Goal: Information Seeking & Learning: Learn about a topic

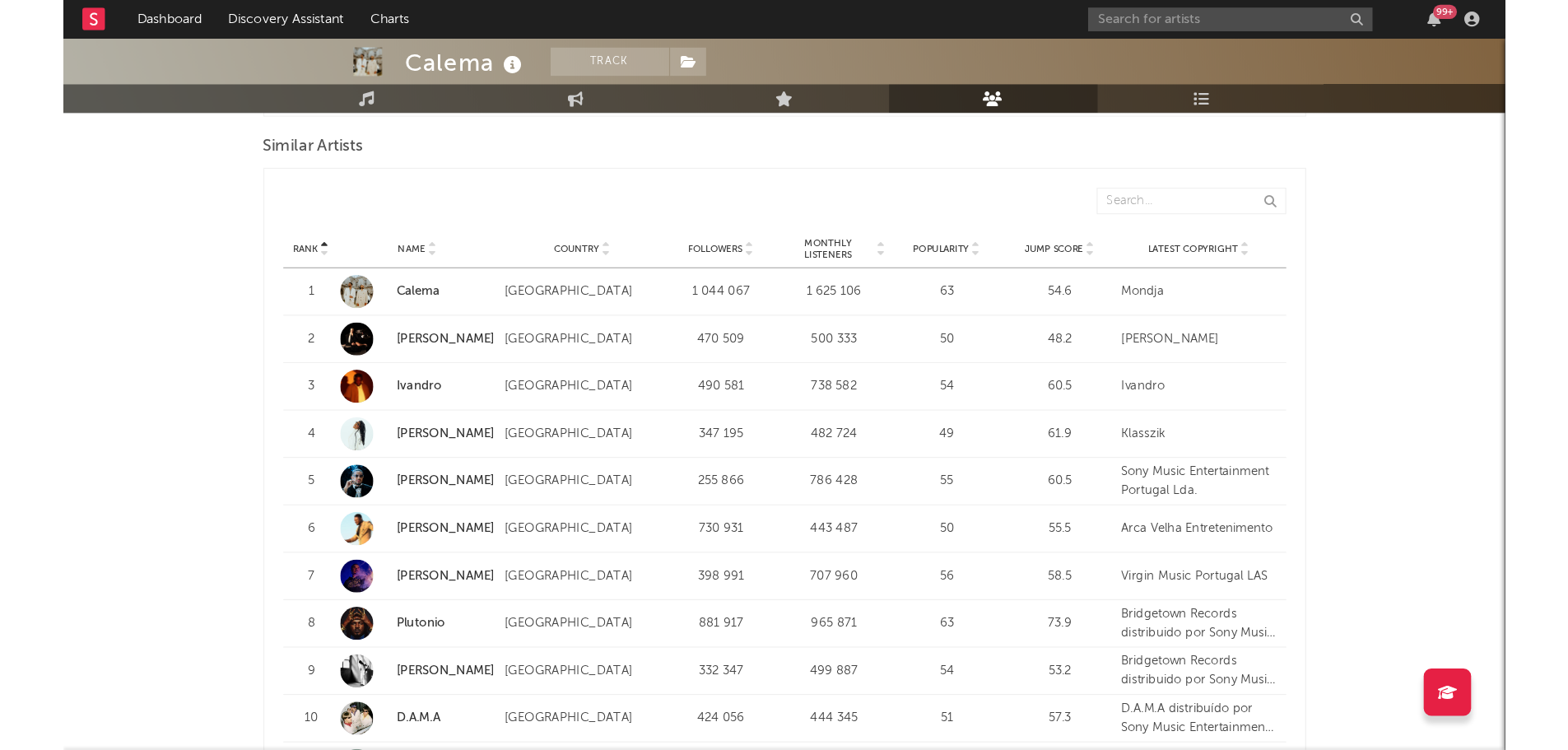
scroll to position [1536, 0]
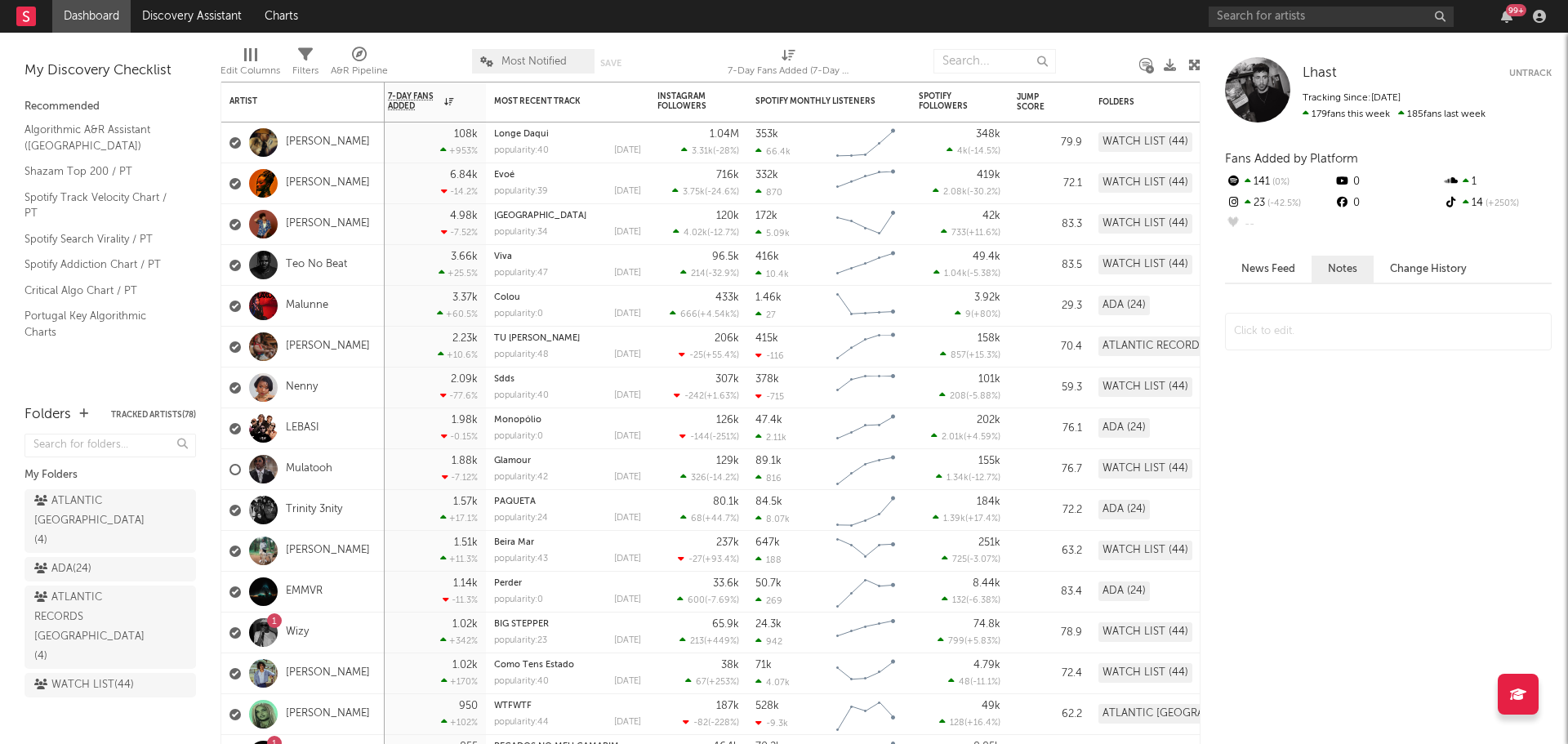
click at [1305, 34] on div "Lhast Lhast Untrack Tracking Since: [DATE] 179 fans this week 185 fans last wee…" at bounding box center [1384, 388] width 368 height 712
click at [1252, 11] on input "text" at bounding box center [1331, 17] width 245 height 21
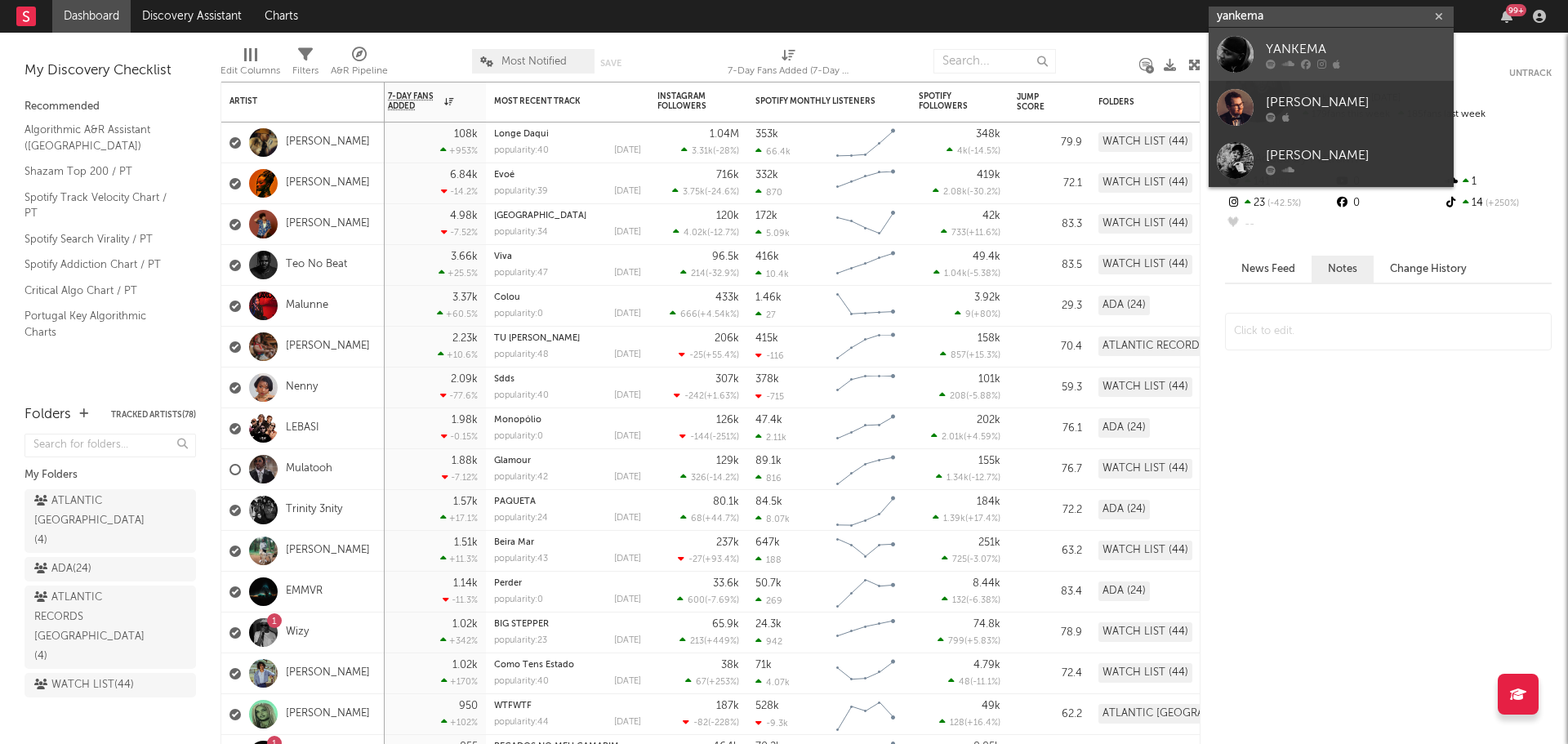
type input "yankema"
click at [1236, 48] on div at bounding box center [1235, 54] width 37 height 37
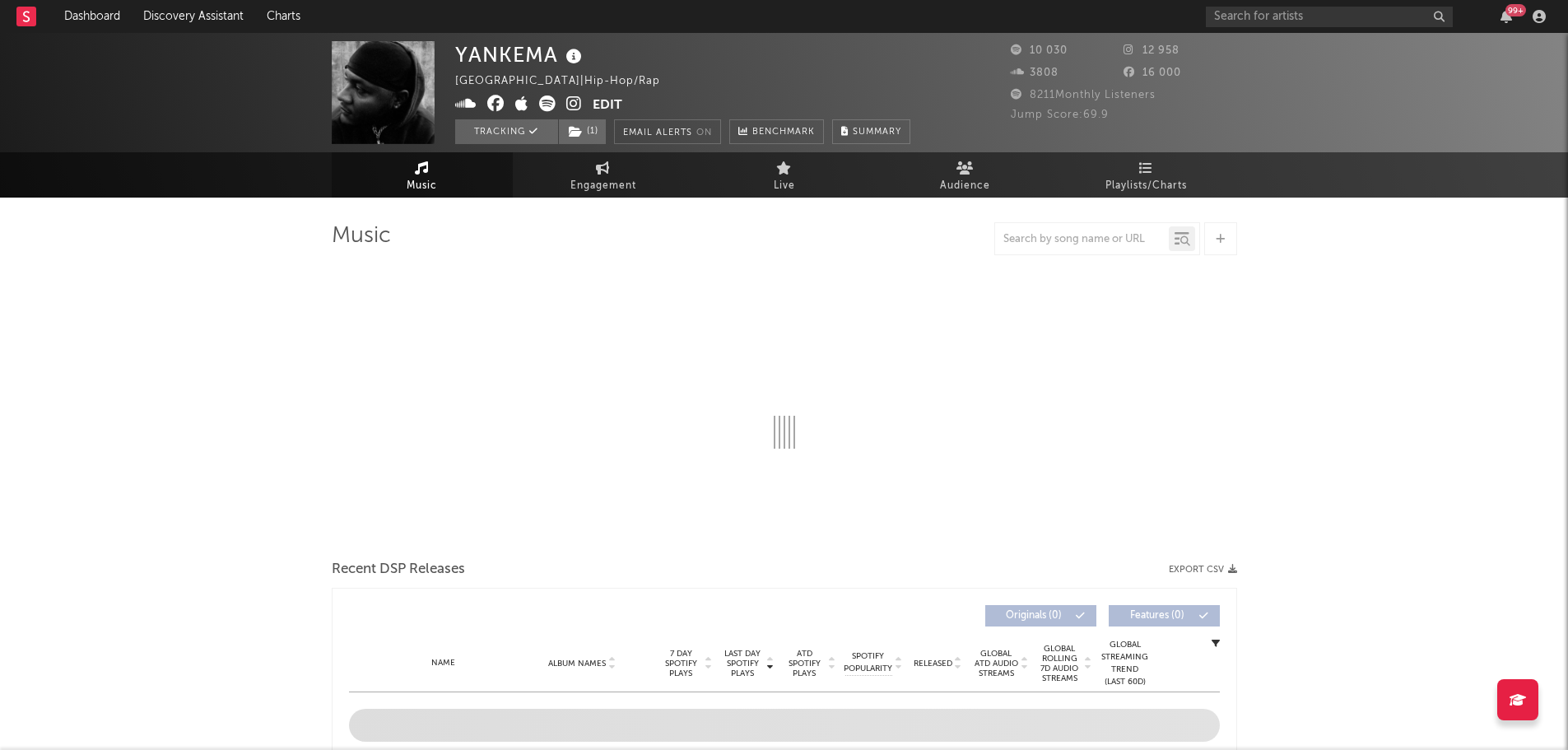
select select "6m"
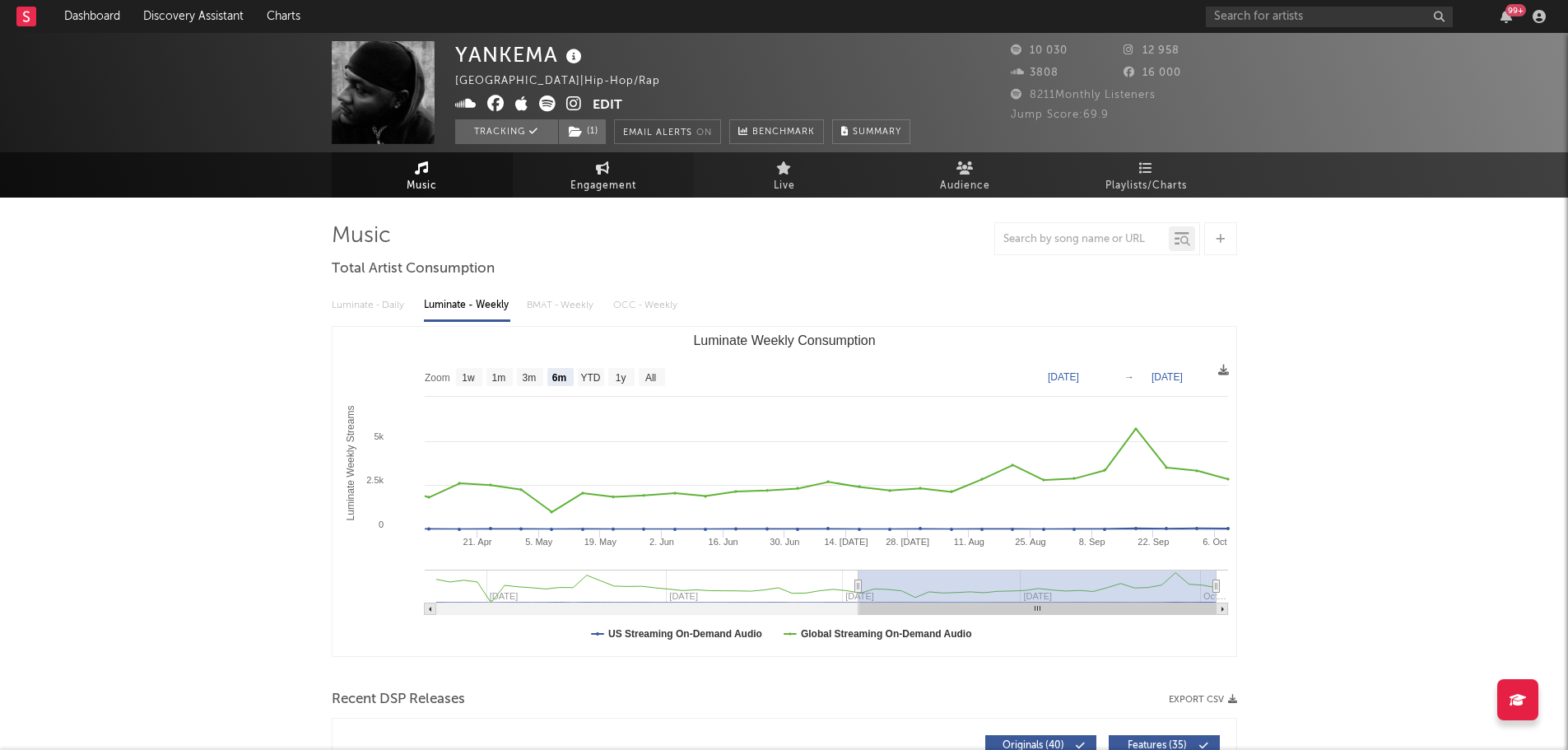
click at [615, 175] on link "Engagement" at bounding box center [604, 174] width 181 height 45
select select "1w"
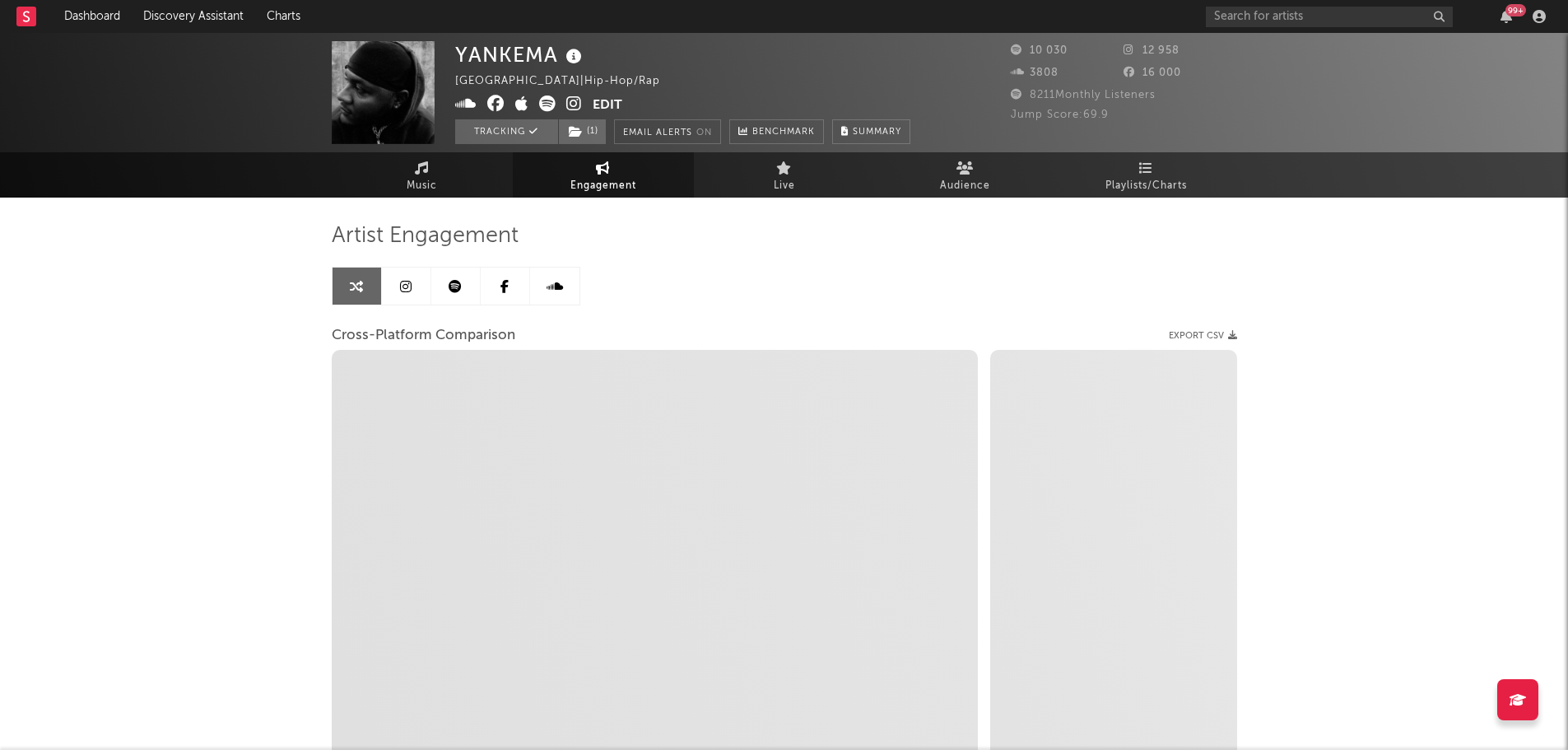
click at [457, 277] on link at bounding box center [456, 286] width 50 height 37
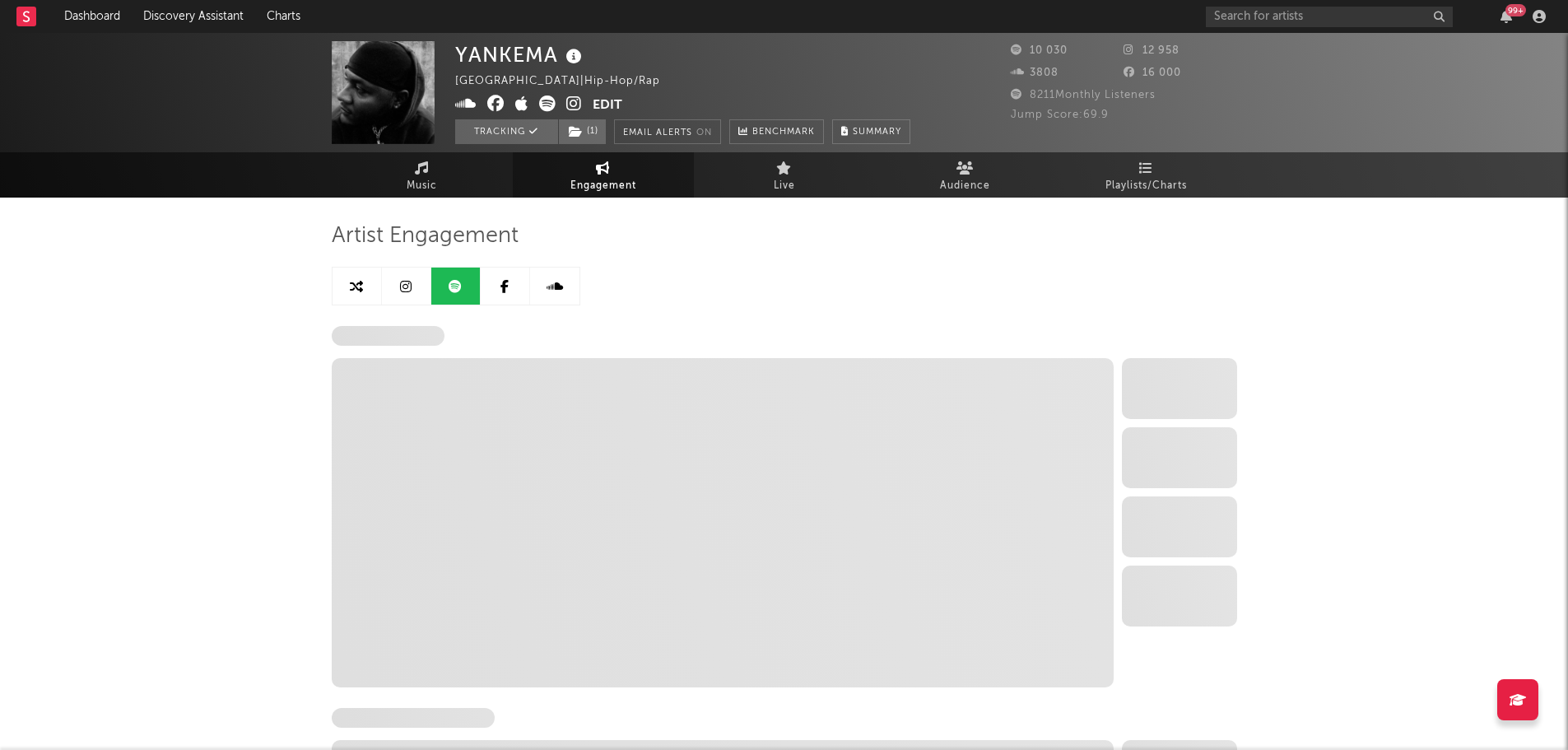
select select "6m"
select select "1w"
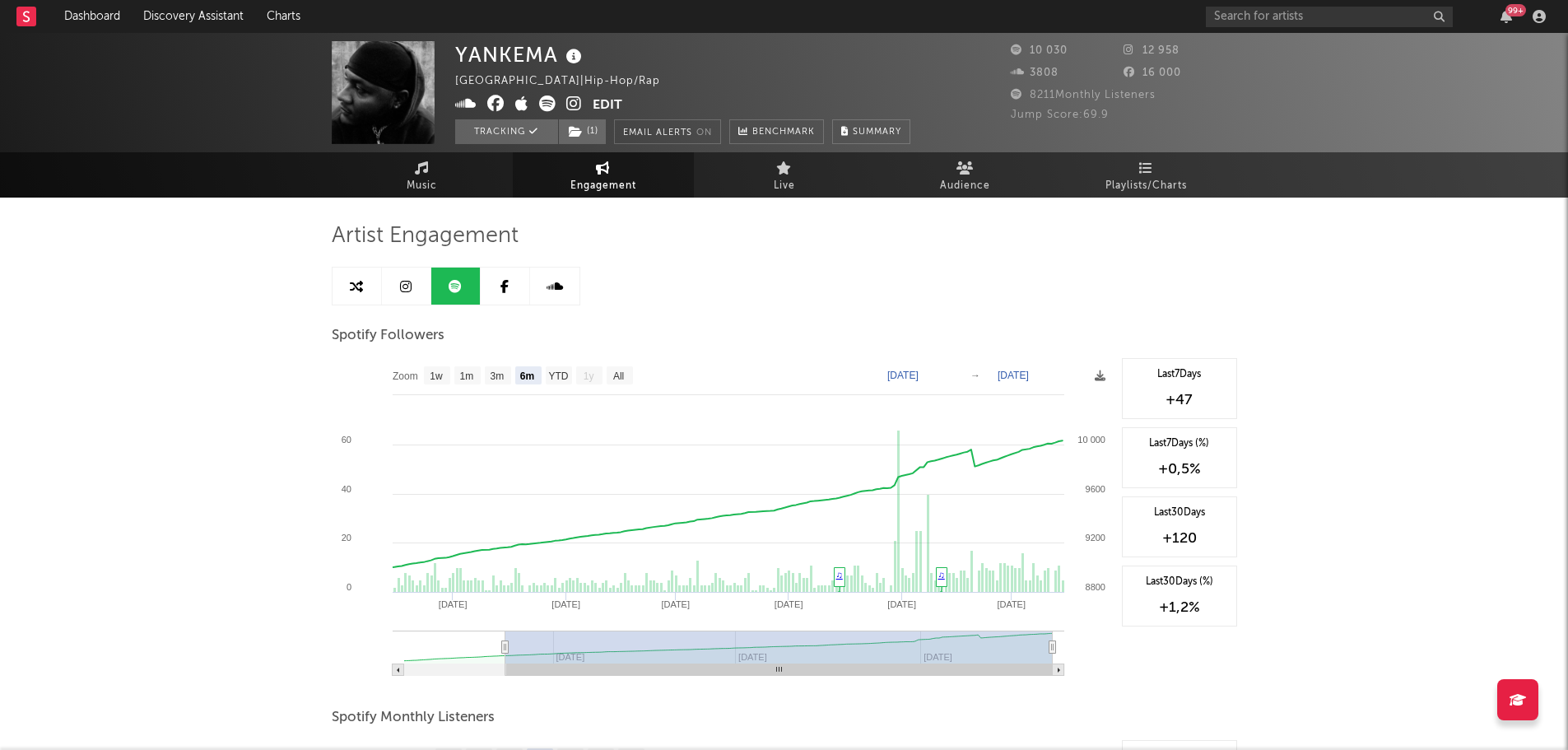
click at [397, 284] on link at bounding box center [407, 286] width 50 height 37
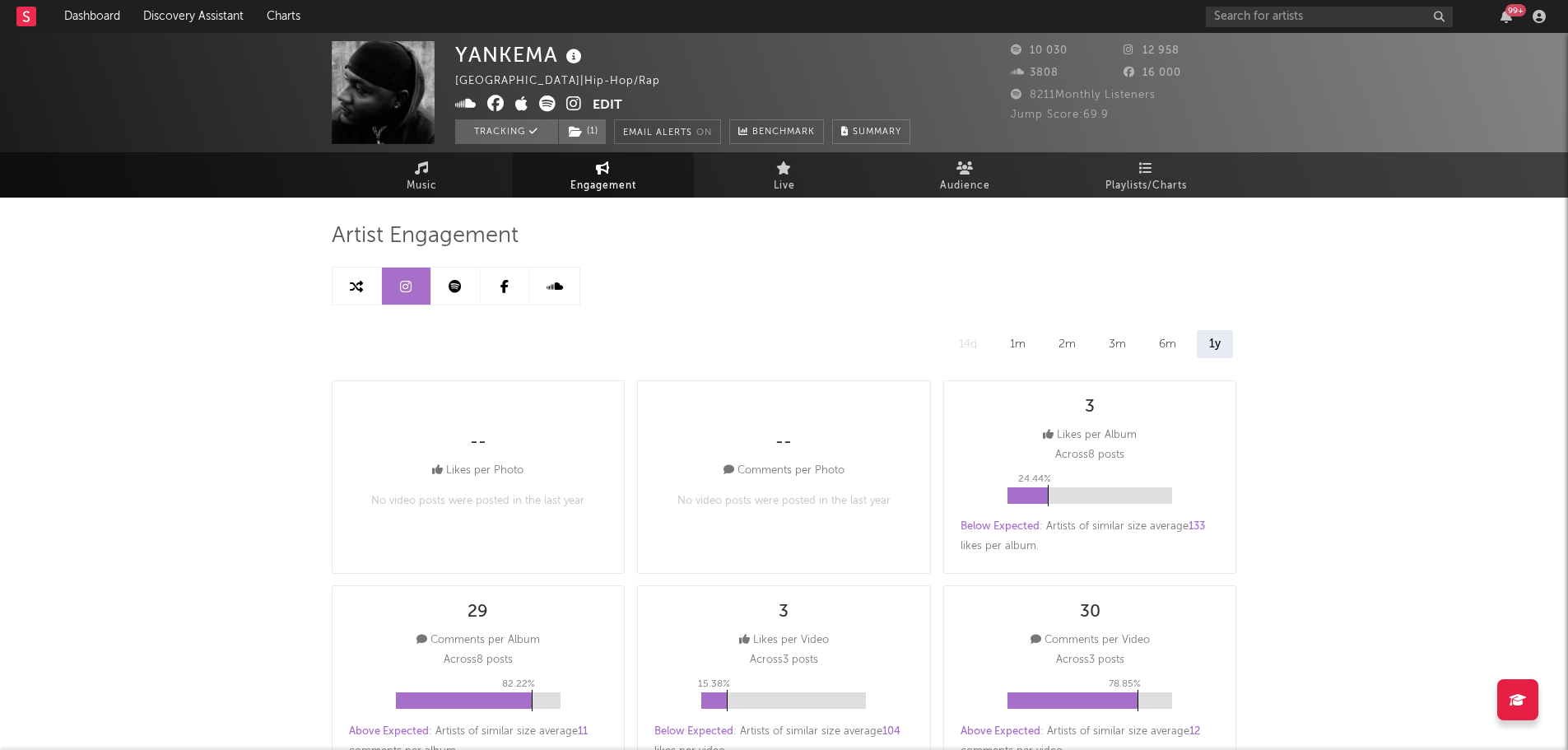
select select "6m"
click at [367, 289] on link at bounding box center [357, 286] width 50 height 37
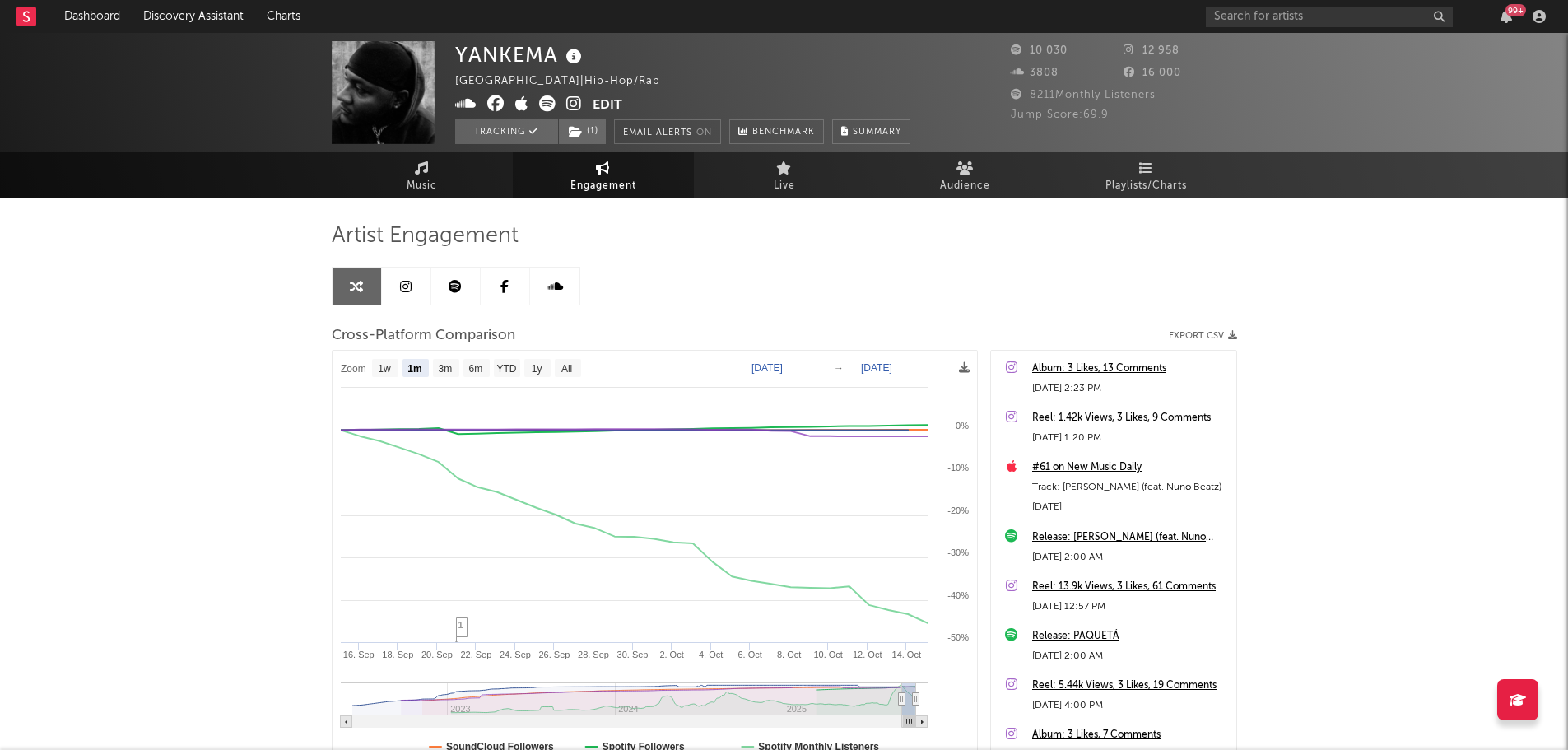
select select "1m"
click at [1181, 257] on div "Artist Engagement Cross-Platform Comparison Export CSV Zoom 1w 1m 3m 6m YTD 1y …" at bounding box center [784, 503] width 905 height 560
